Goal: Task Accomplishment & Management: Complete application form

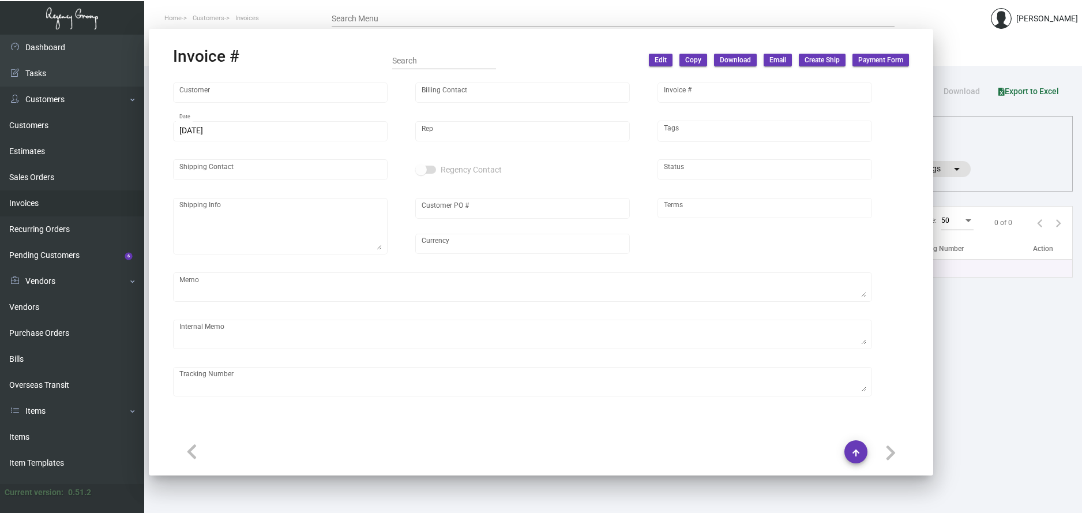
type input "Ace Hotel [PERSON_NAME]"
type input "[PERSON_NAME]"
type input "94644"
type input "[DATE]"
type input "[PERSON_NAME]"
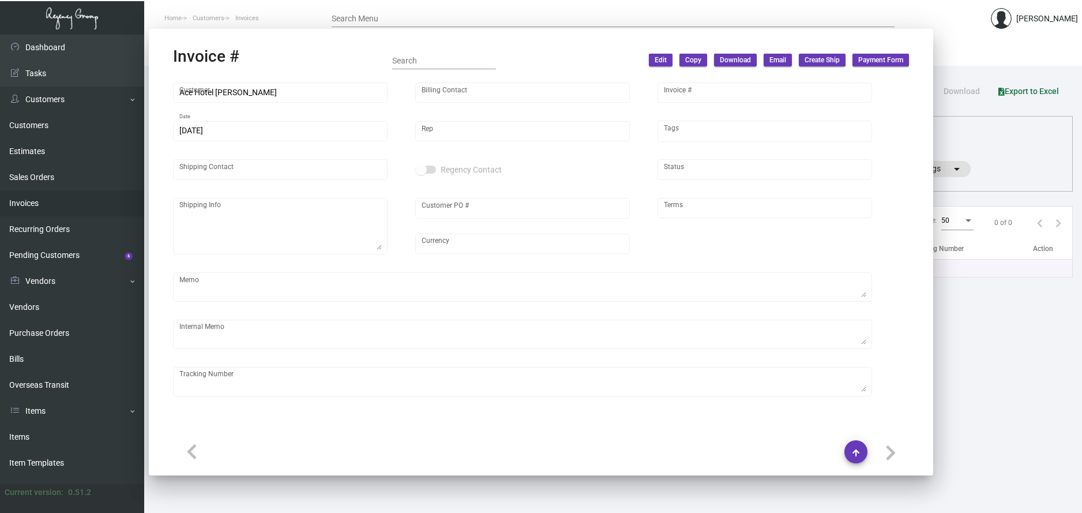
type input "[PERSON_NAME]"
type textarea "Ace Hotel [PERSON_NAME] [STREET_ADDRESS]"
type input "JAMIEODGEN"
type input "United States Dollar $"
type input "Net 30"
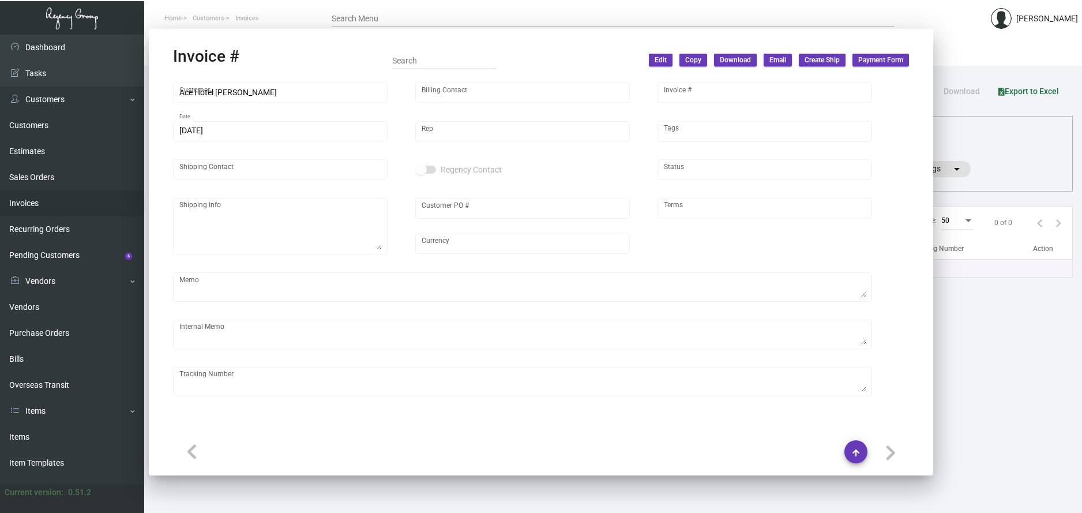
type textarea "TO BE DISPOSED"
type input "$ 0.00"
type input "[DATE]"
